Goal: Information Seeking & Learning: Learn about a topic

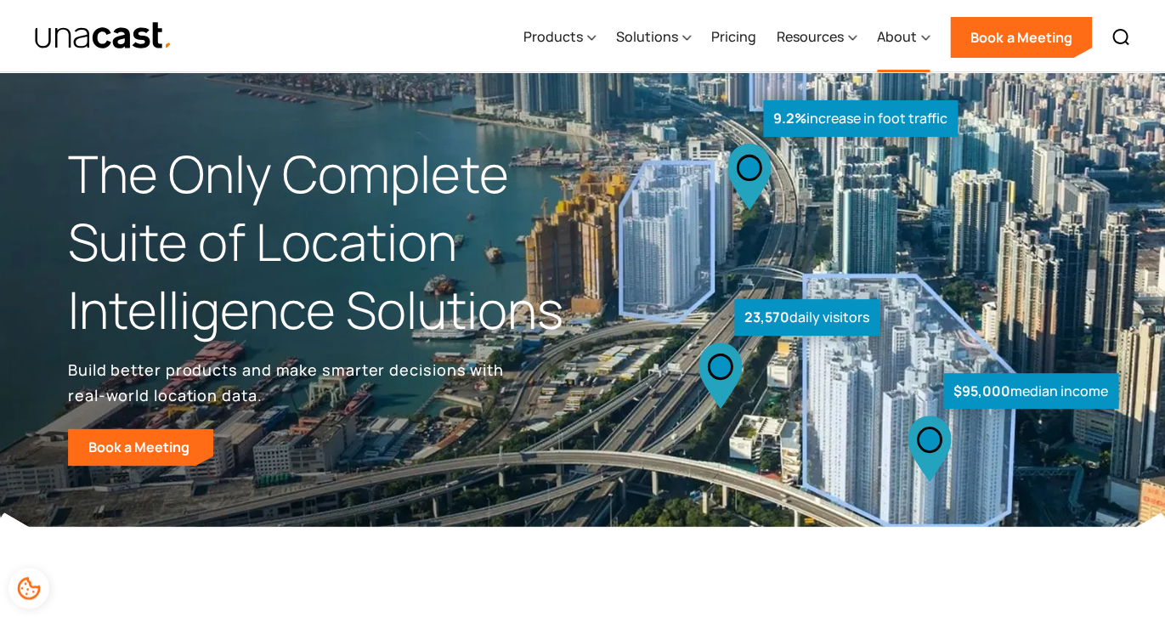
click at [924, 41] on icon at bounding box center [925, 38] width 8 height 18
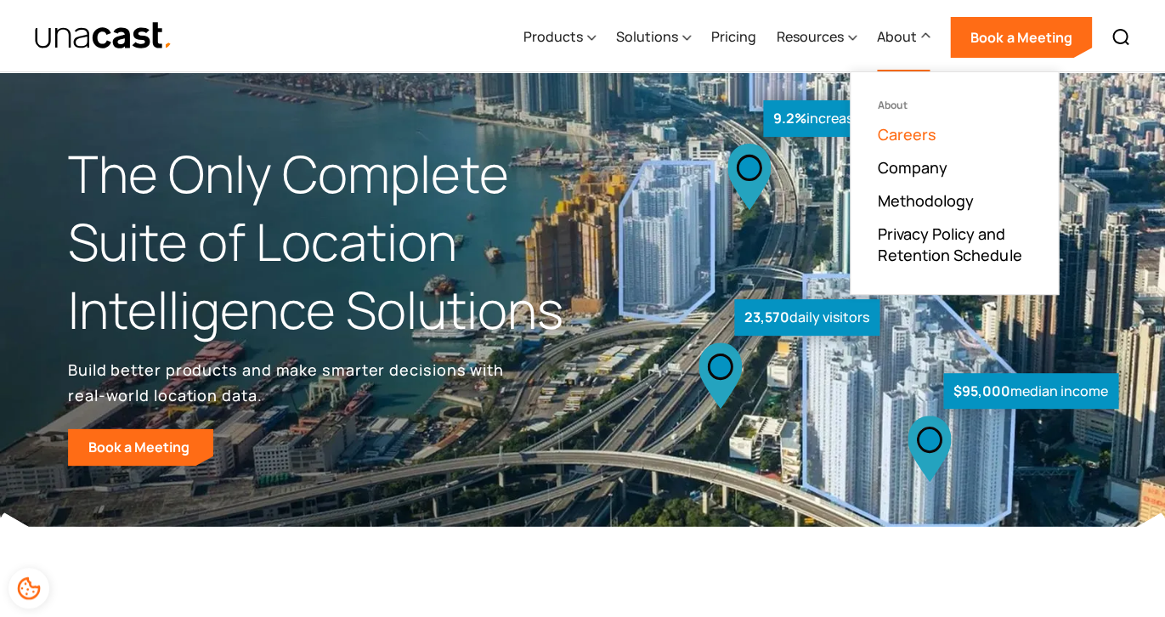
click at [922, 133] on link "Careers" at bounding box center [907, 134] width 59 height 20
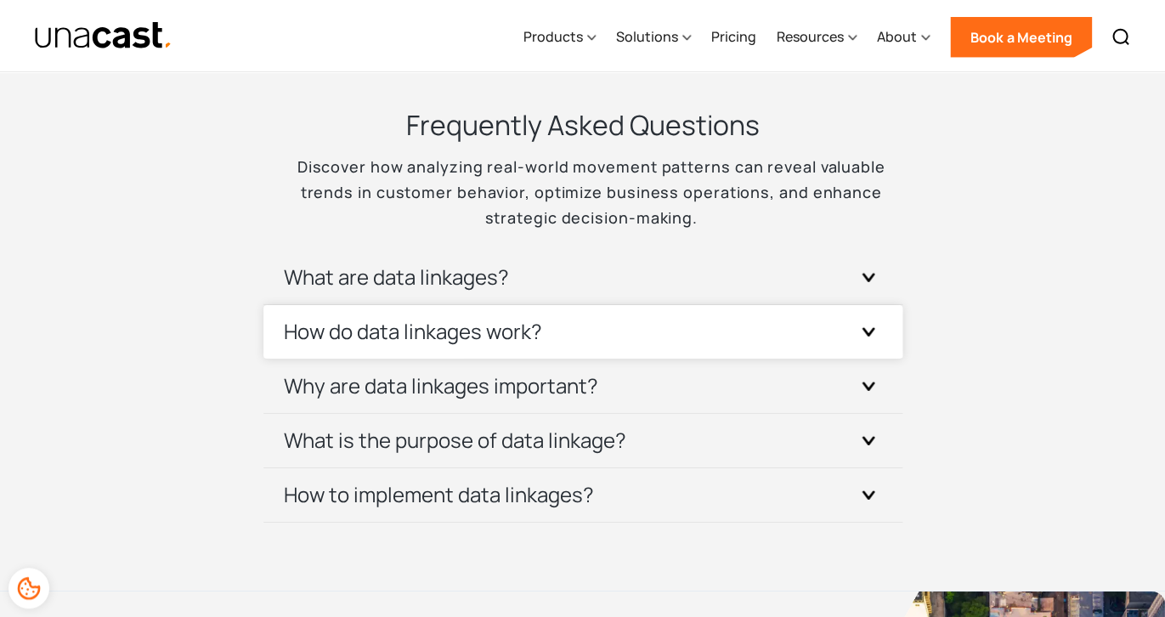
scroll to position [5279, 0]
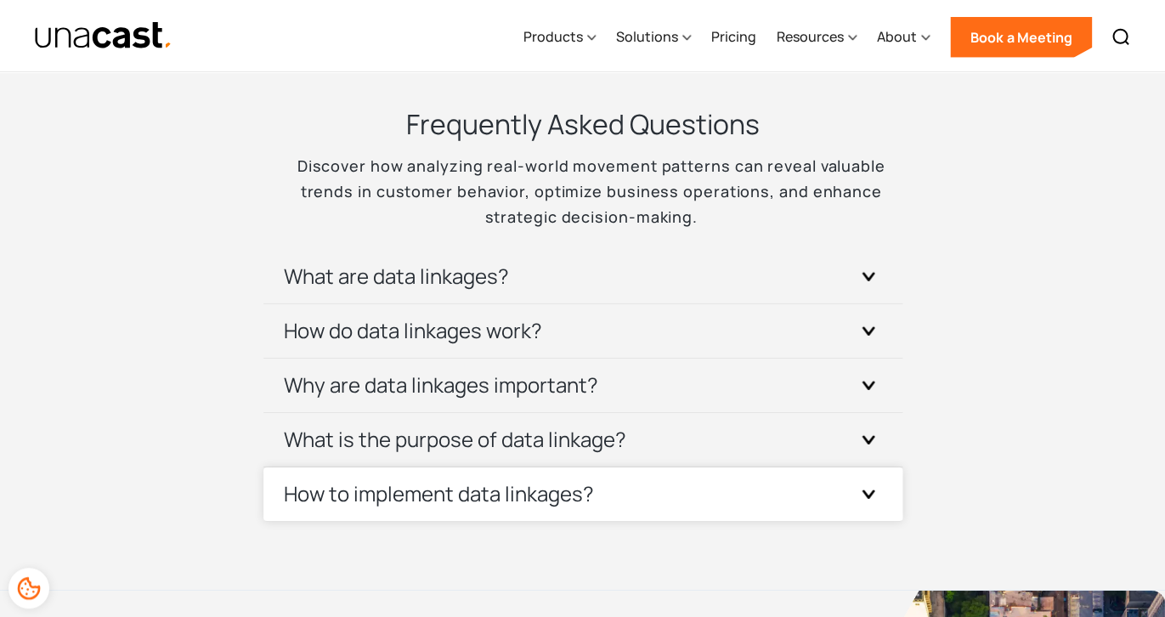
click at [540, 490] on h3 "How to implement data linkages?" at bounding box center [439, 493] width 310 height 27
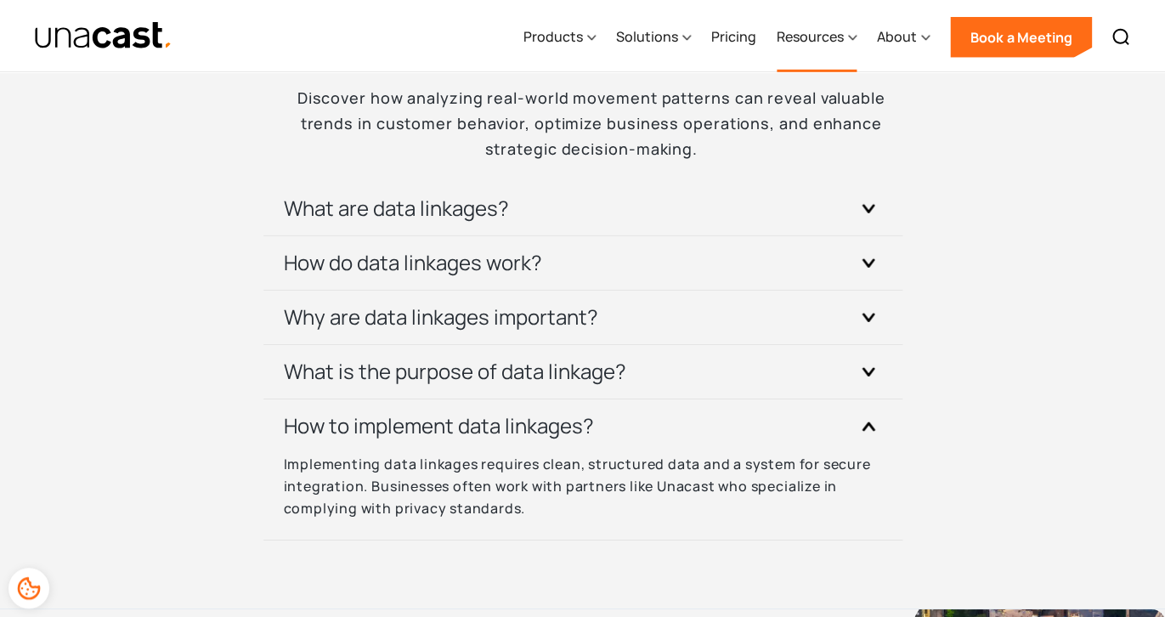
scroll to position [5347, 0]
click at [915, 42] on div "About" at bounding box center [897, 36] width 40 height 20
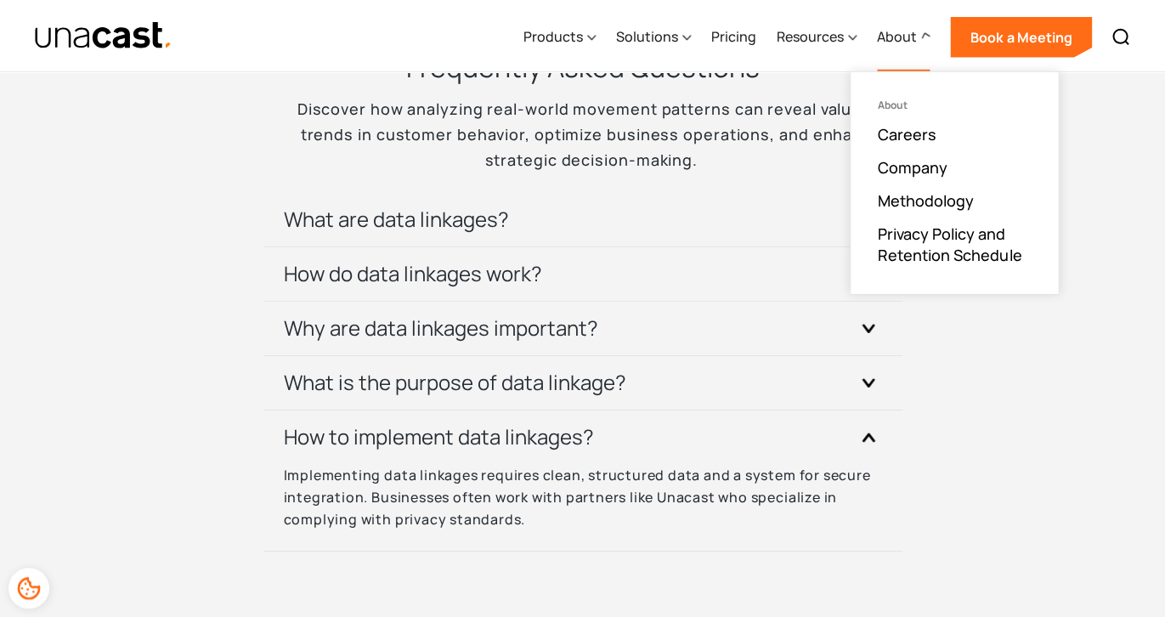
scroll to position [5328, 0]
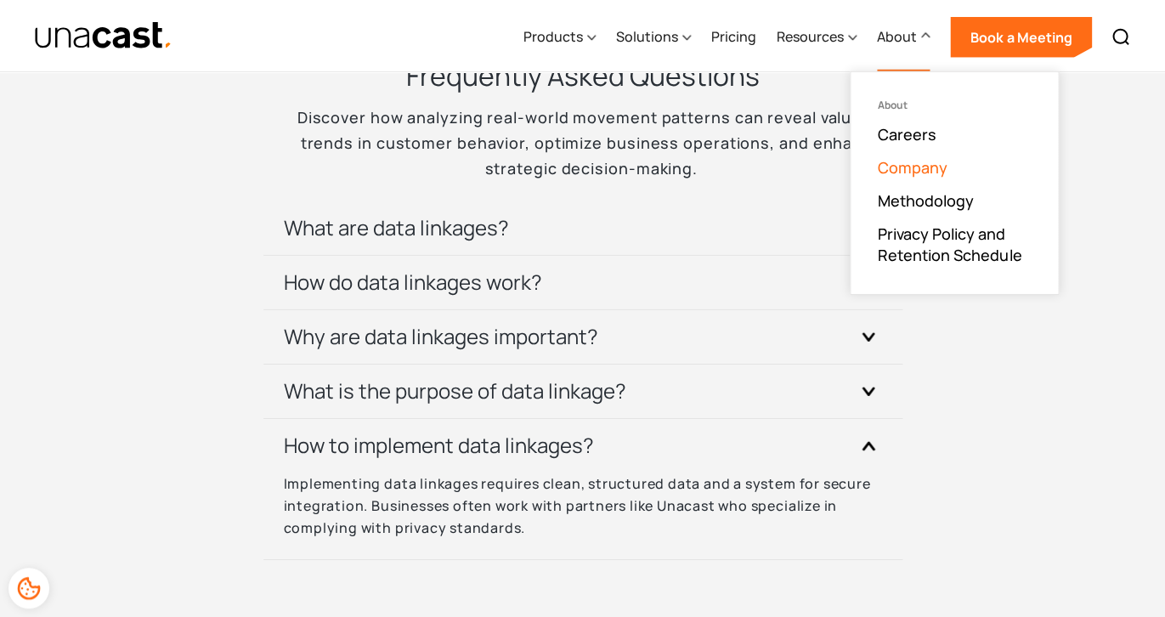
click at [925, 167] on link "Company" at bounding box center [913, 167] width 70 height 20
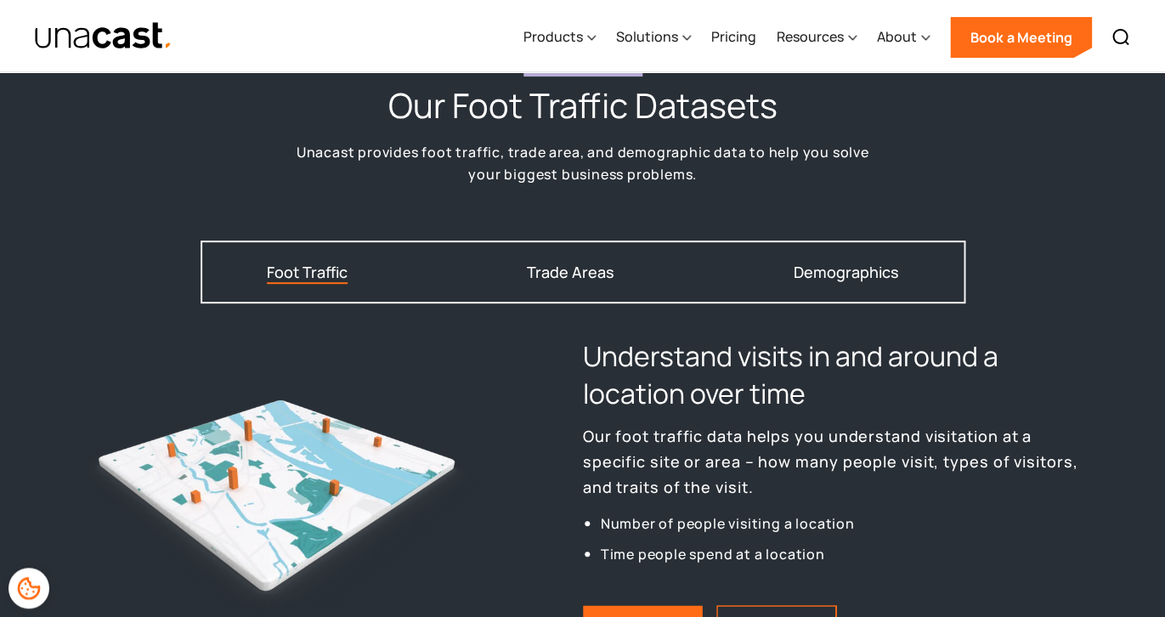
scroll to position [2037, 0]
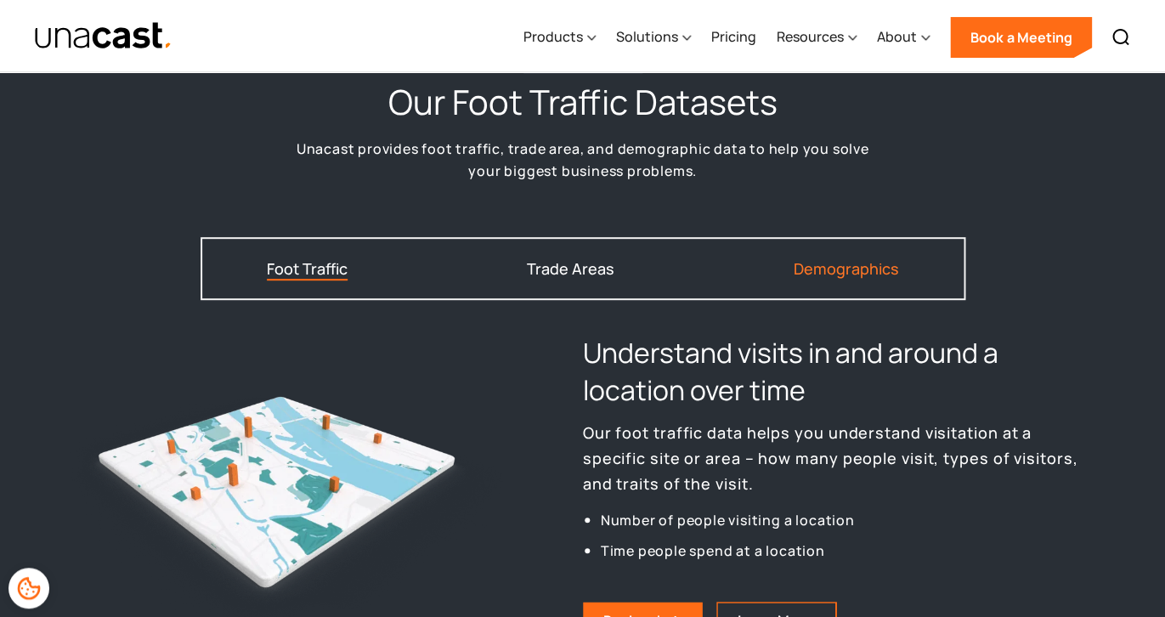
click at [835, 274] on link "Demographics" at bounding box center [845, 270] width 105 height 24
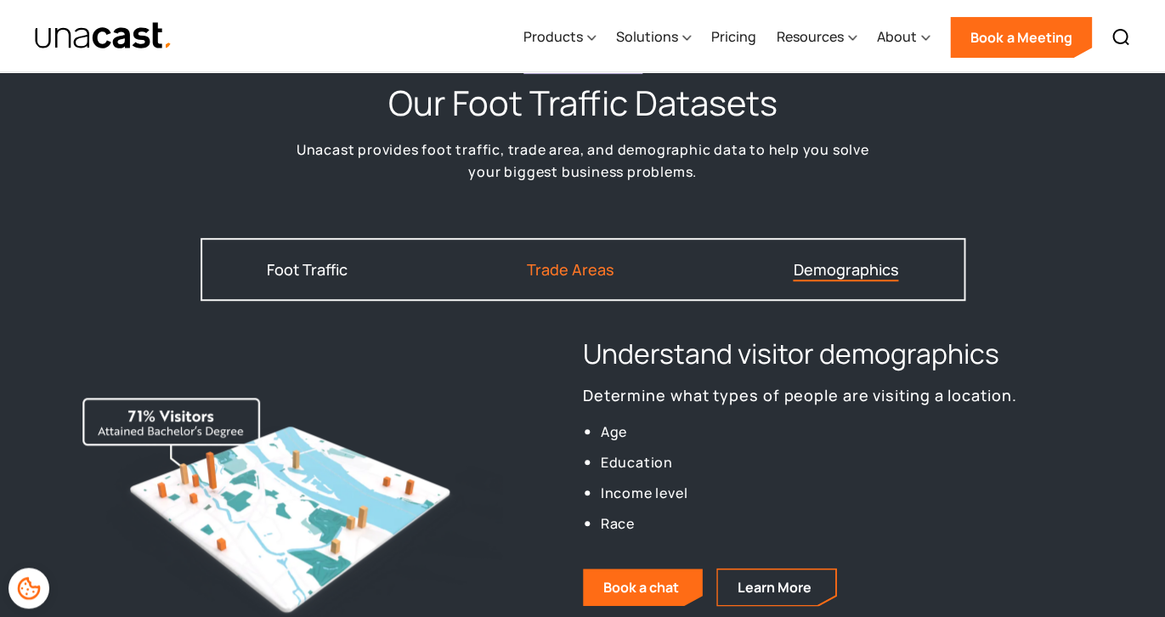
click at [594, 268] on div "Trade Areas" at bounding box center [571, 269] width 88 height 15
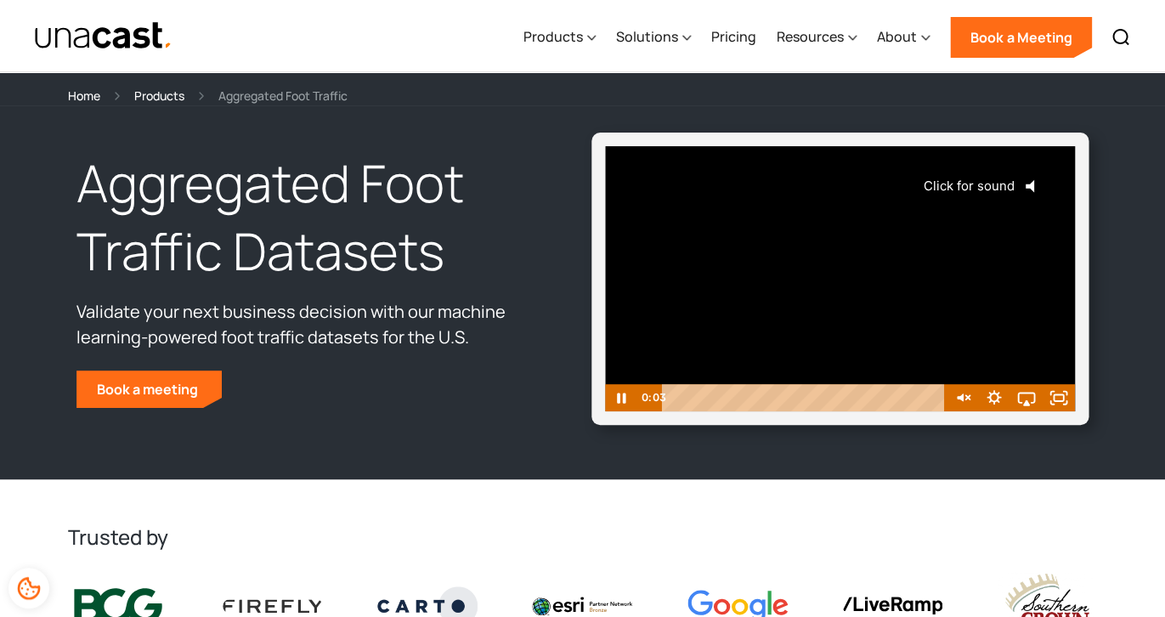
scroll to position [0, 0]
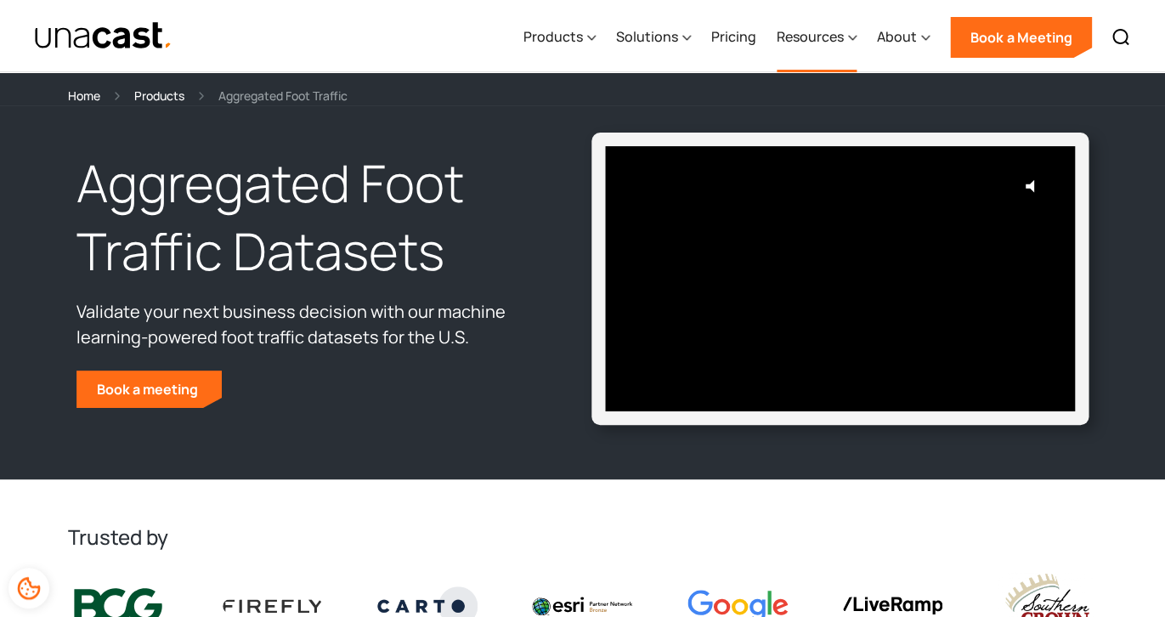
click at [823, 44] on div "Resources" at bounding box center [810, 36] width 67 height 20
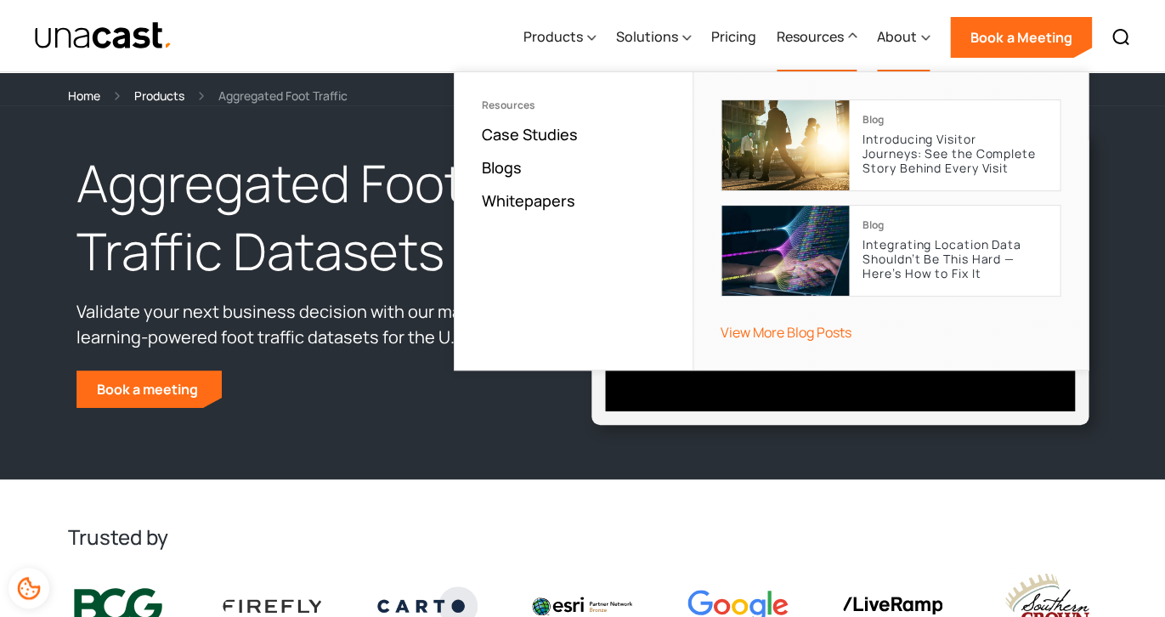
click at [921, 37] on div "About" at bounding box center [903, 38] width 53 height 70
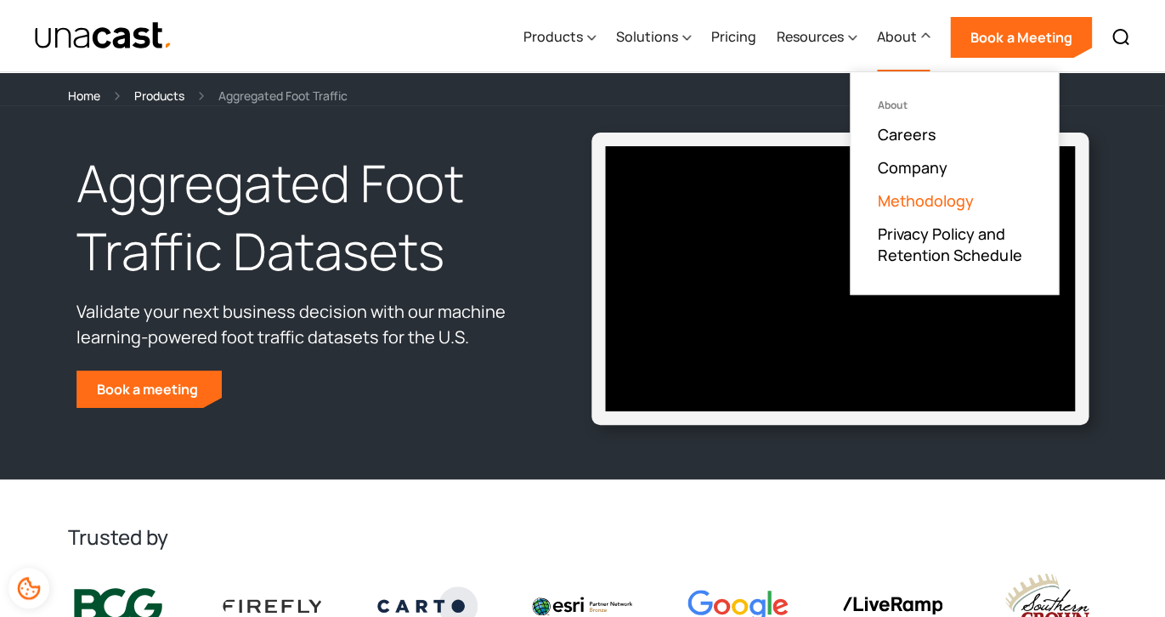
click at [923, 195] on link "Methodology" at bounding box center [926, 200] width 96 height 20
